Goal: Transaction & Acquisition: Subscribe to service/newsletter

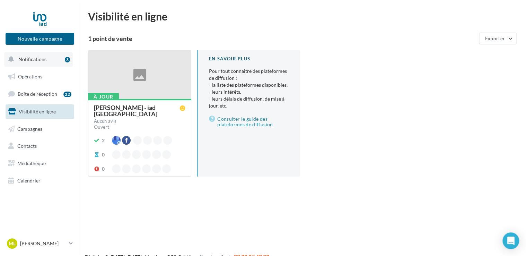
click at [31, 57] on span "Notifications" at bounding box center [32, 59] width 28 height 6
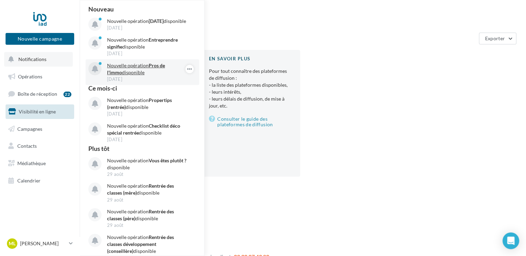
click at [132, 74] on p "Nouvelle opération Pros de l'immo disponible" at bounding box center [147, 69] width 80 height 14
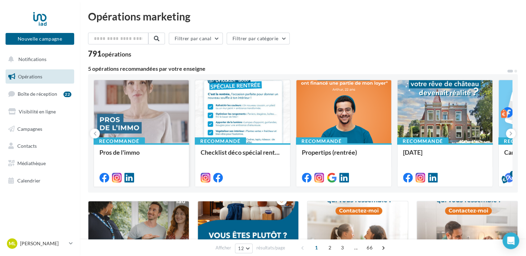
click at [142, 114] on div at bounding box center [141, 112] width 95 height 64
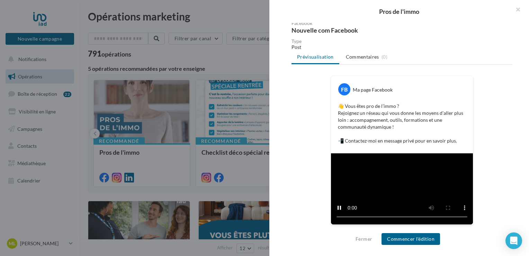
scroll to position [162, 0]
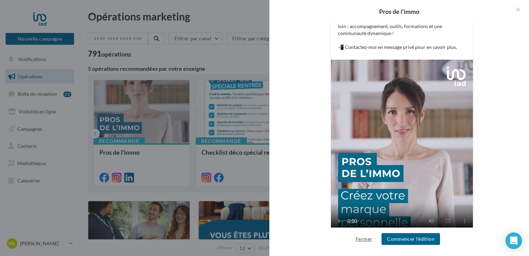
click at [359, 240] on button "Fermer" at bounding box center [364, 238] width 22 height 8
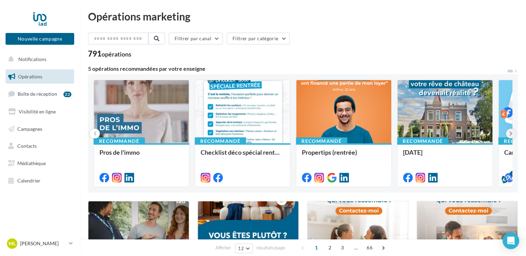
click at [510, 131] on icon at bounding box center [510, 133] width 3 height 7
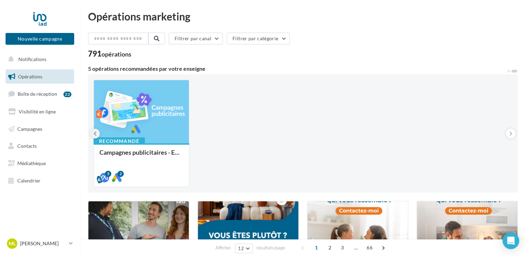
click at [96, 132] on icon at bounding box center [95, 133] width 3 height 7
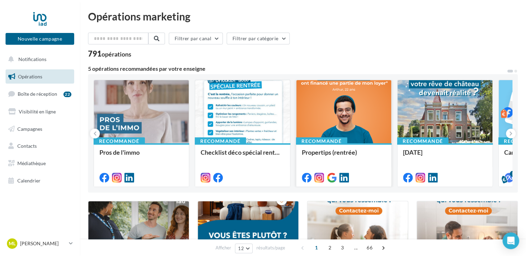
click at [336, 110] on div at bounding box center [343, 112] width 95 height 64
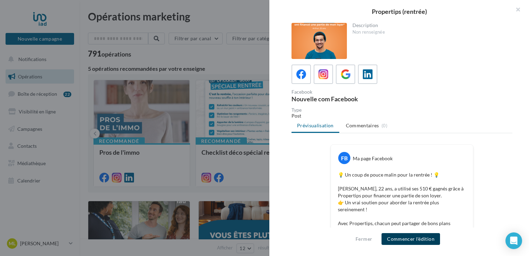
click at [409, 236] on button "Commencer l'édition" at bounding box center [411, 239] width 59 height 12
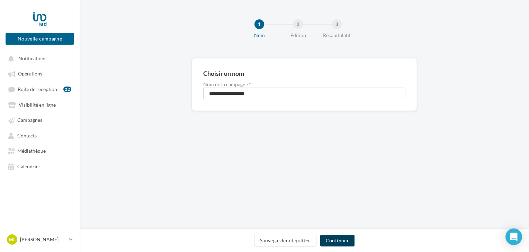
click at [340, 242] on button "Continuer" at bounding box center [337, 241] width 34 height 12
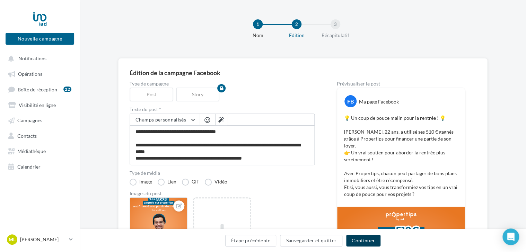
click at [360, 238] on button "Continuer" at bounding box center [363, 241] width 34 height 12
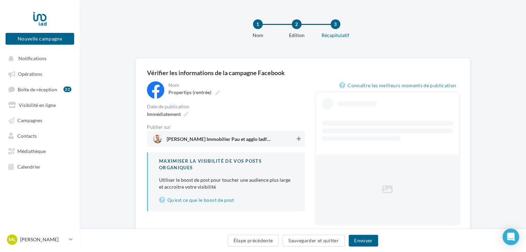
click at [295, 139] on button at bounding box center [298, 139] width 7 height 8
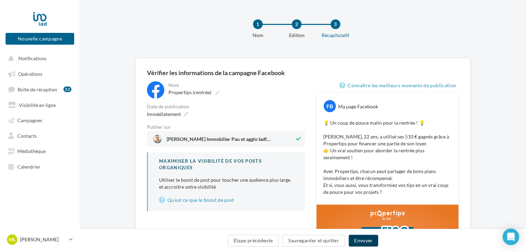
click at [363, 239] on button "Envoyer" at bounding box center [362, 241] width 29 height 12
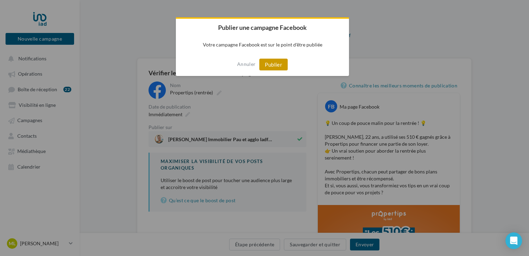
click at [270, 63] on button "Publier" at bounding box center [273, 65] width 28 height 12
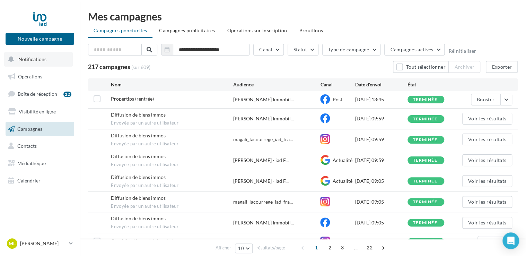
click at [42, 62] on span "Notifications" at bounding box center [32, 59] width 28 height 6
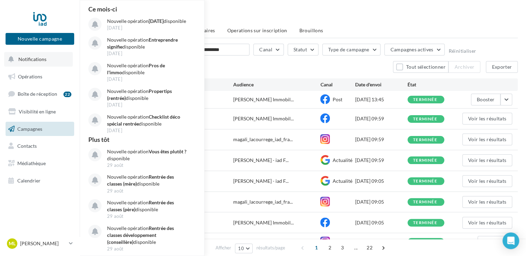
click at [37, 61] on span "Notifications" at bounding box center [32, 59] width 28 height 6
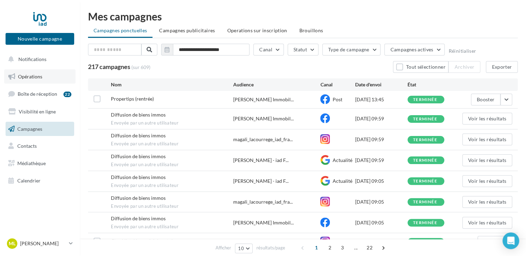
click at [34, 78] on span "Opérations" at bounding box center [30, 76] width 24 height 6
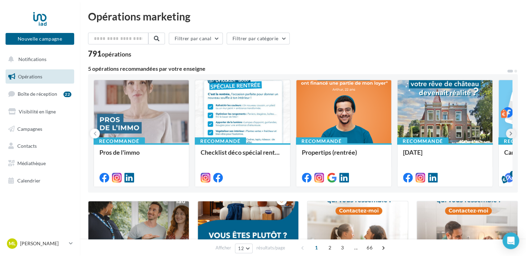
click at [510, 132] on icon at bounding box center [510, 133] width 3 height 7
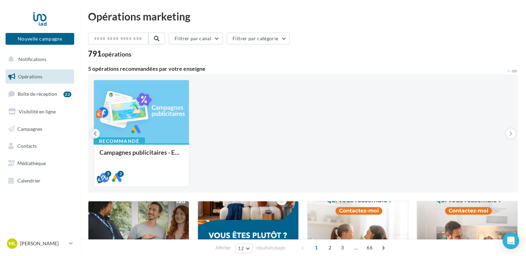
click at [96, 132] on icon at bounding box center [95, 133] width 3 height 7
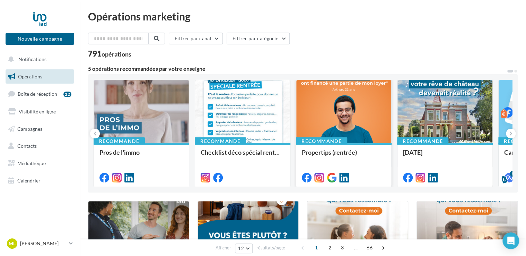
click at [355, 114] on div at bounding box center [343, 112] width 95 height 64
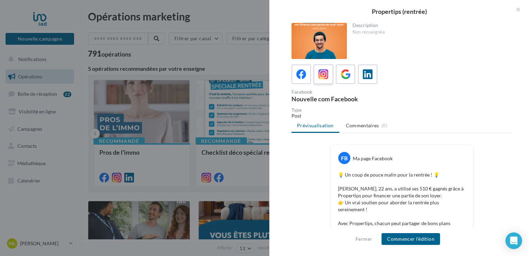
click at [324, 74] on icon at bounding box center [324, 74] width 10 height 10
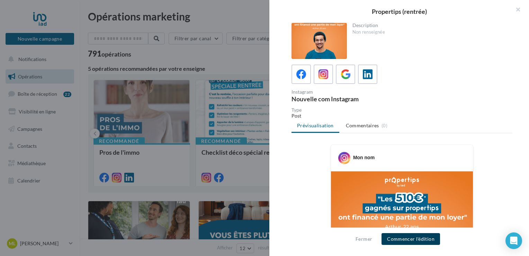
click at [415, 234] on button "Commencer l'édition" at bounding box center [411, 239] width 59 height 12
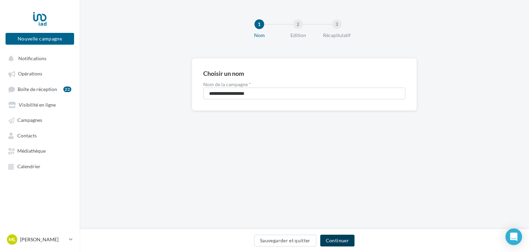
click at [337, 240] on button "Continuer" at bounding box center [337, 241] width 34 height 12
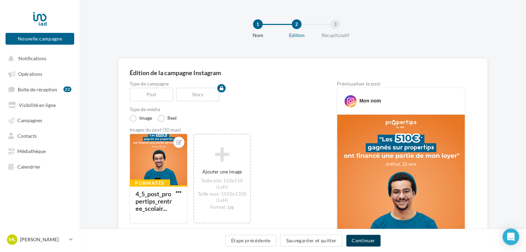
click at [366, 240] on button "Continuer" at bounding box center [363, 241] width 34 height 12
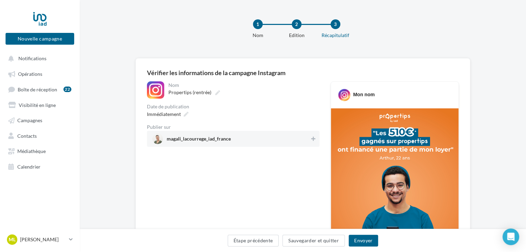
click at [310, 134] on div "magali_lacourrege_iad_france" at bounding box center [233, 139] width 172 height 16
click at [356, 241] on button "Envoyer" at bounding box center [362, 241] width 29 height 12
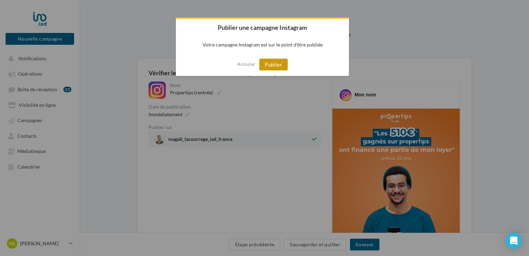
click at [277, 65] on button "Publier" at bounding box center [273, 65] width 28 height 12
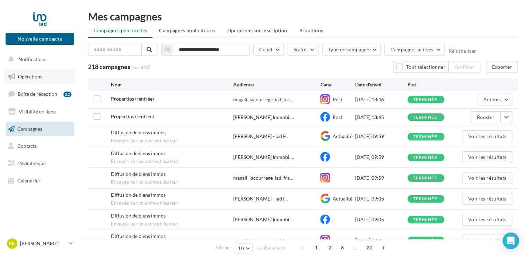
click at [31, 76] on span "Opérations" at bounding box center [30, 76] width 24 height 6
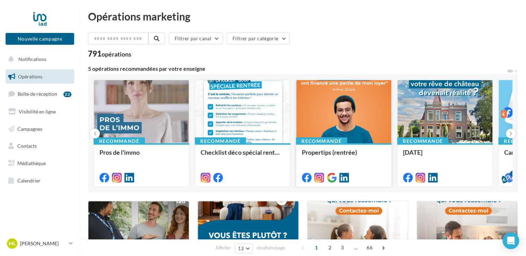
click at [358, 102] on div at bounding box center [343, 112] width 95 height 64
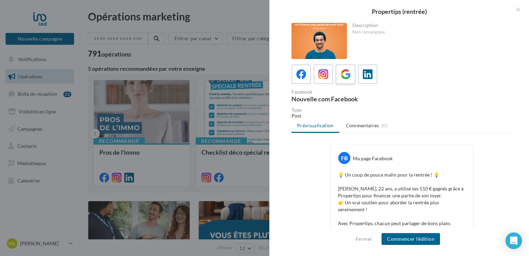
click at [349, 79] on span at bounding box center [346, 74] width 10 height 11
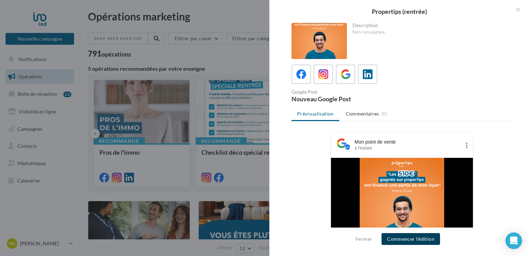
click at [404, 237] on button "Commencer l'édition" at bounding box center [411, 239] width 59 height 12
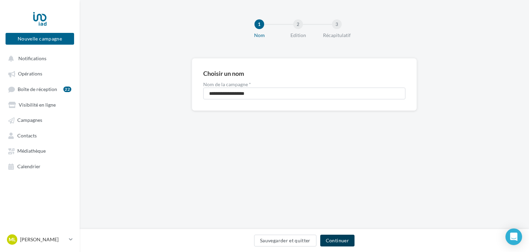
click at [343, 236] on button "Continuer" at bounding box center [337, 241] width 34 height 12
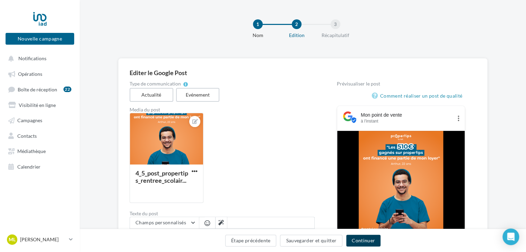
click at [372, 242] on button "Continuer" at bounding box center [363, 241] width 34 height 12
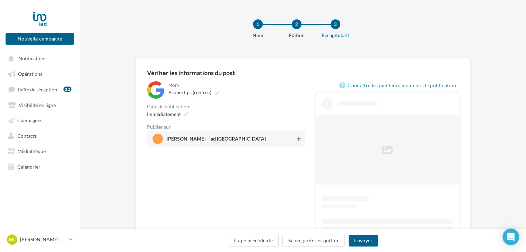
click at [300, 139] on icon at bounding box center [298, 138] width 4 height 5
click at [365, 245] on button "Envoyer" at bounding box center [362, 241] width 29 height 12
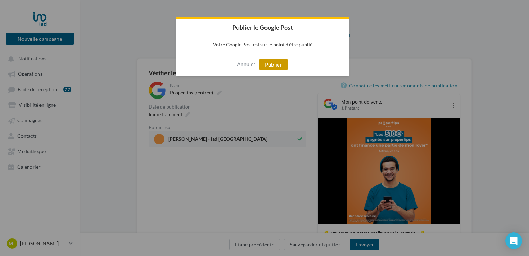
click at [274, 61] on button "Publier" at bounding box center [273, 65] width 28 height 12
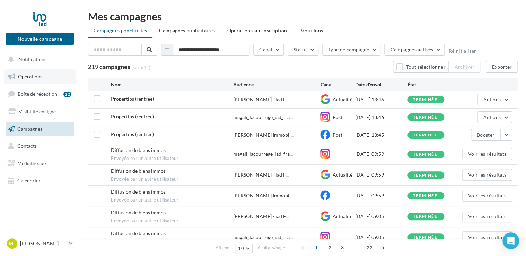
click at [33, 74] on span "Opérations" at bounding box center [30, 76] width 24 height 6
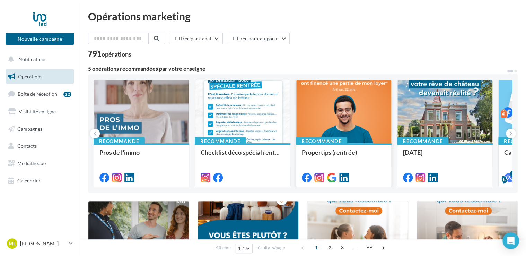
click at [346, 96] on div at bounding box center [343, 112] width 95 height 64
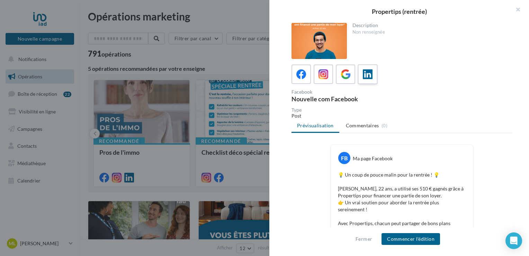
click at [369, 76] on icon at bounding box center [368, 74] width 10 height 10
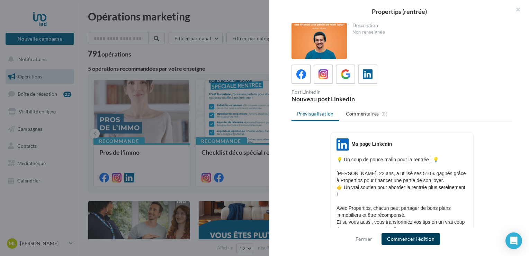
click at [411, 233] on button "Commencer l'édition" at bounding box center [411, 239] width 59 height 12
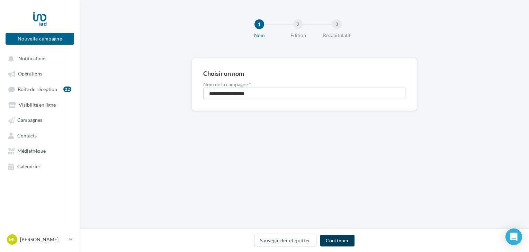
click at [338, 240] on button "Continuer" at bounding box center [337, 241] width 34 height 12
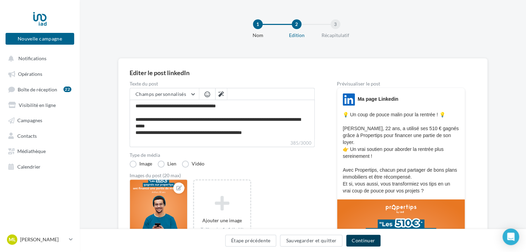
click at [364, 242] on button "Continuer" at bounding box center [363, 241] width 34 height 12
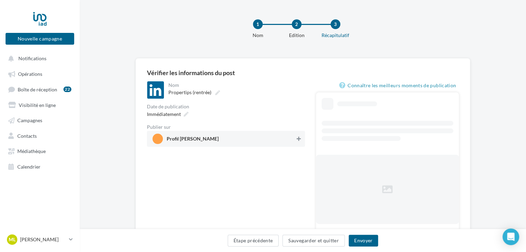
click at [297, 135] on button at bounding box center [298, 139] width 7 height 8
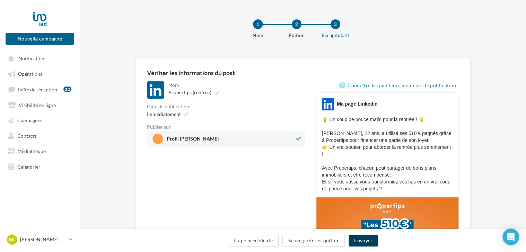
click at [364, 242] on button "Envoyer" at bounding box center [362, 241] width 29 height 12
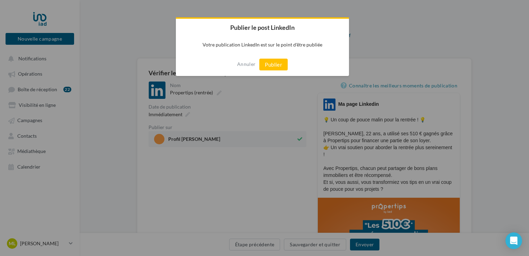
click at [279, 72] on div "Annuler Publier" at bounding box center [262, 64] width 173 height 23
click at [276, 64] on button "Publier" at bounding box center [273, 65] width 28 height 12
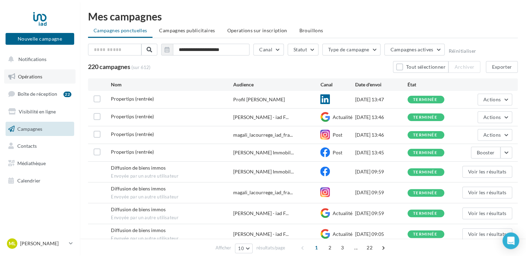
click at [30, 80] on link "Opérations" at bounding box center [39, 76] width 71 height 15
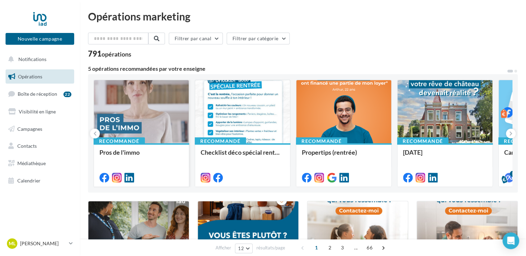
click at [147, 100] on div at bounding box center [141, 112] width 95 height 64
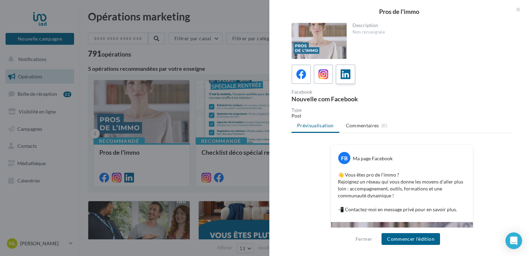
click at [348, 71] on icon at bounding box center [346, 74] width 10 height 10
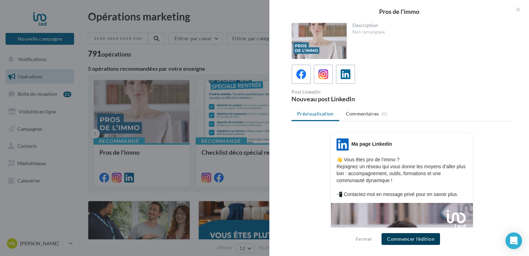
click at [405, 240] on button "Commencer l'édition" at bounding box center [411, 239] width 59 height 12
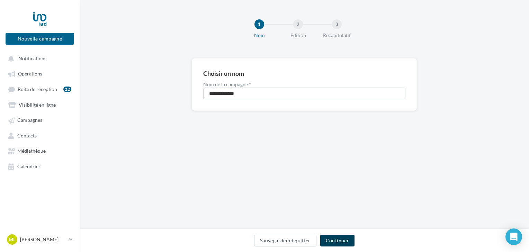
click at [342, 241] on button "Continuer" at bounding box center [337, 241] width 34 height 12
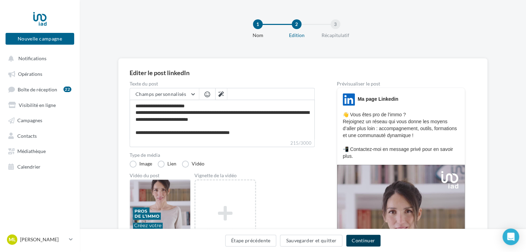
click at [371, 238] on button "Continuer" at bounding box center [363, 241] width 34 height 12
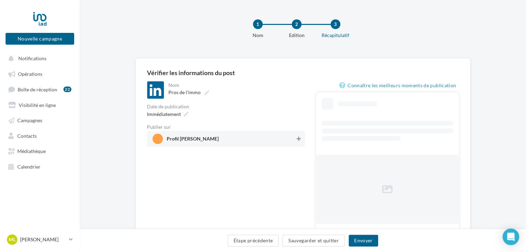
click at [296, 139] on icon at bounding box center [298, 138] width 4 height 5
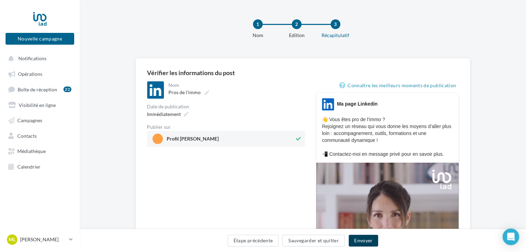
click at [369, 238] on button "Envoyer" at bounding box center [362, 241] width 29 height 12
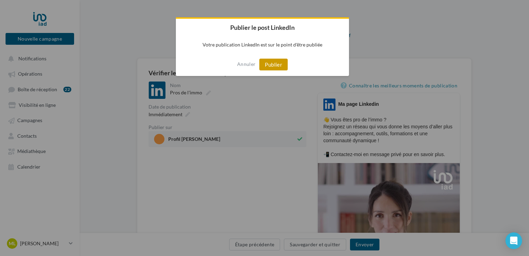
click at [269, 61] on button "Publier" at bounding box center [273, 65] width 28 height 12
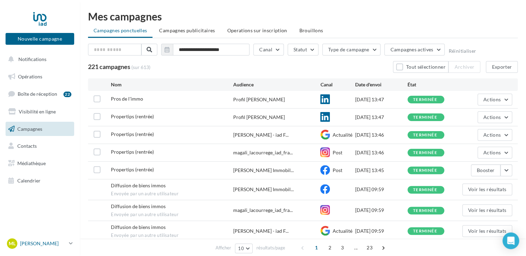
click at [39, 243] on p "[PERSON_NAME]" at bounding box center [43, 243] width 46 height 7
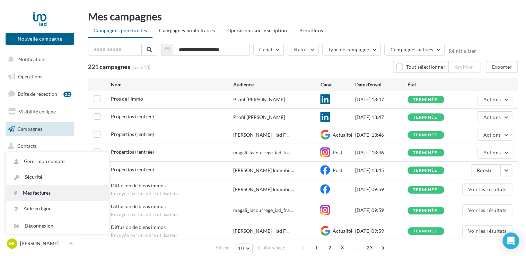
click at [38, 192] on link "Mes factures" at bounding box center [57, 193] width 103 height 16
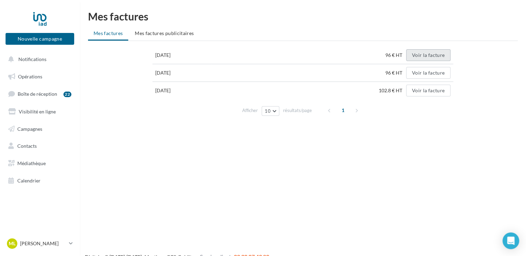
click at [423, 54] on button "Voir la facture" at bounding box center [428, 55] width 44 height 12
